Goal: Information Seeking & Learning: Learn about a topic

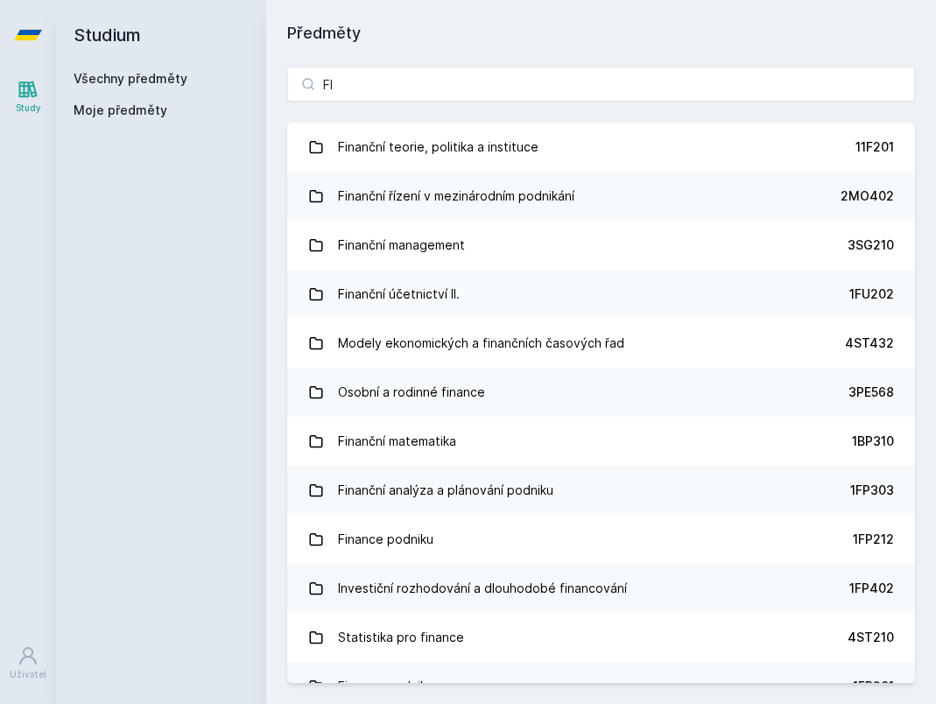
type input "F"
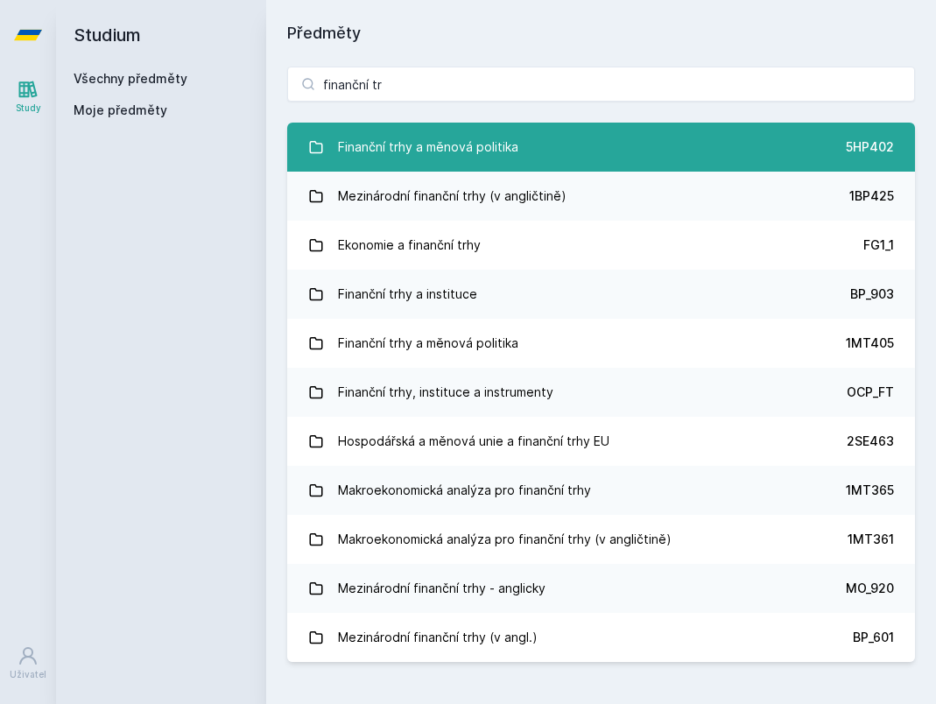
type input "finanční tr"
click at [433, 138] on div "Finanční trhy a měnová politika" at bounding box center [428, 147] width 180 height 35
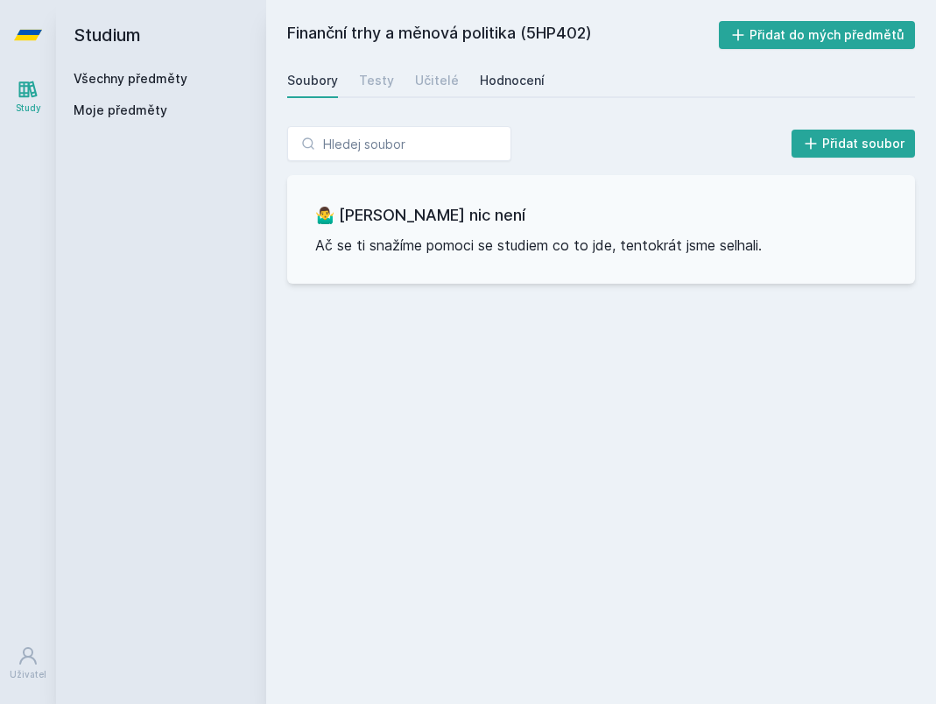
click at [499, 73] on div "Hodnocení" at bounding box center [512, 81] width 65 height 18
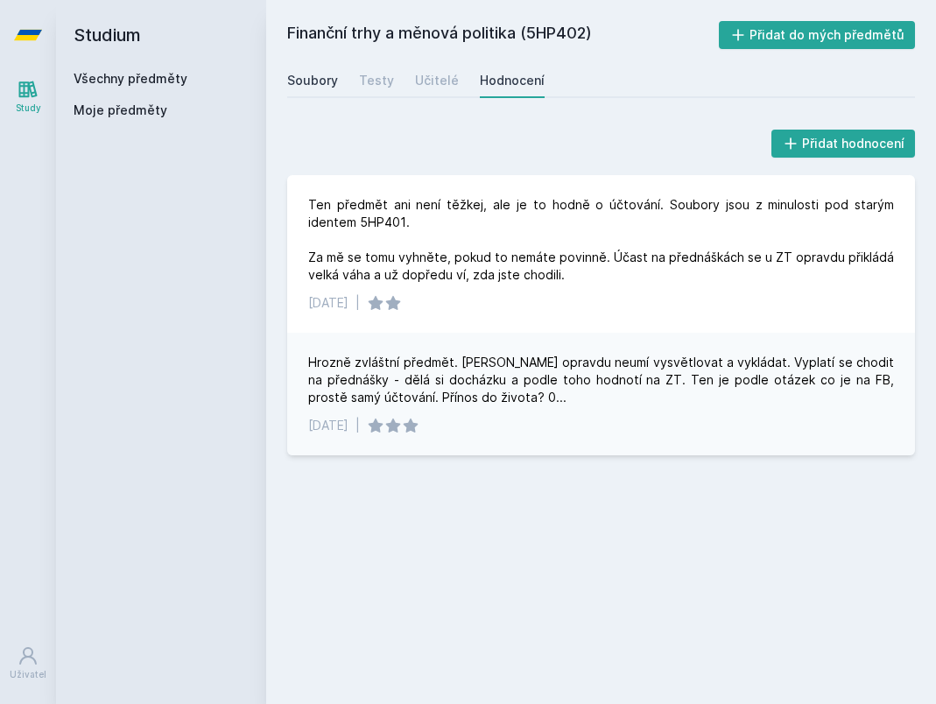
click at [313, 89] on link "Soubory" at bounding box center [312, 80] width 51 height 35
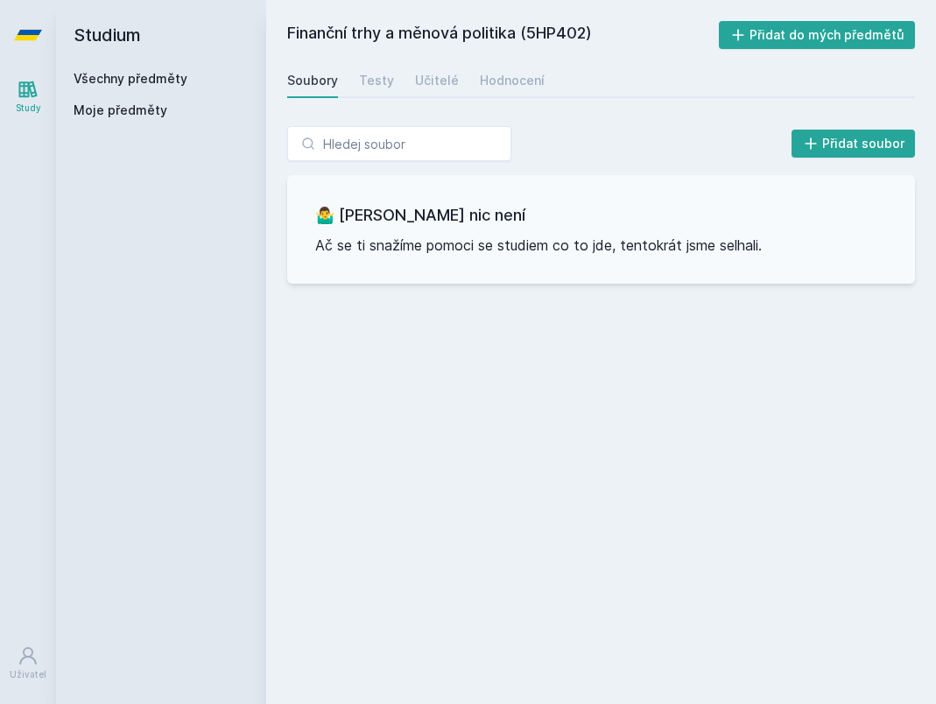
click at [320, 86] on div "Soubory" at bounding box center [312, 81] width 51 height 18
click at [105, 117] on span "Moje předměty" at bounding box center [121, 111] width 94 height 18
click at [106, 110] on span "Moje předměty" at bounding box center [121, 111] width 94 height 18
click at [120, 69] on h2 "Studium" at bounding box center [161, 35] width 175 height 70
click at [121, 74] on link "Všechny předměty" at bounding box center [131, 78] width 114 height 15
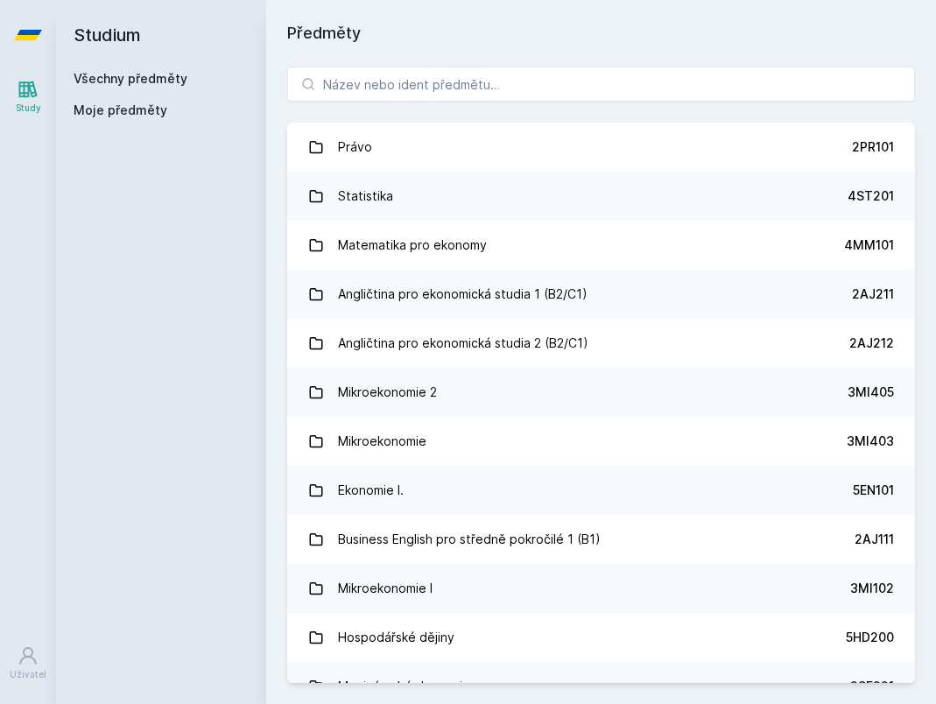
click at [122, 104] on span "Moje předměty" at bounding box center [121, 111] width 94 height 18
